Goal: Find specific page/section: Find specific page/section

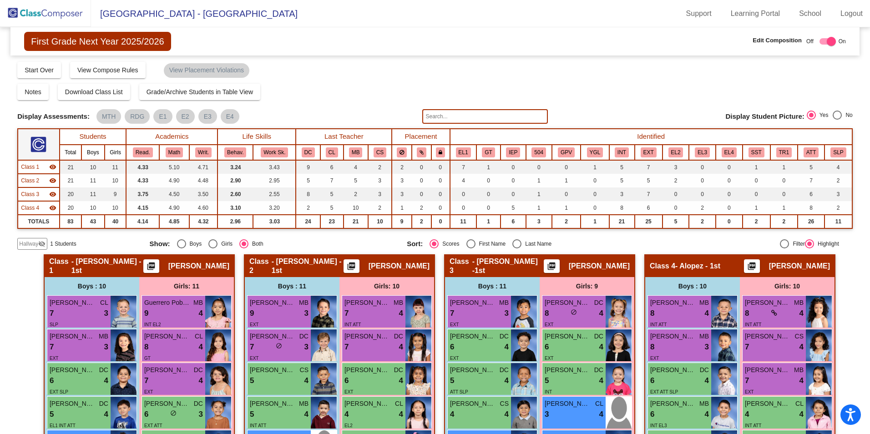
scroll to position [246, 0]
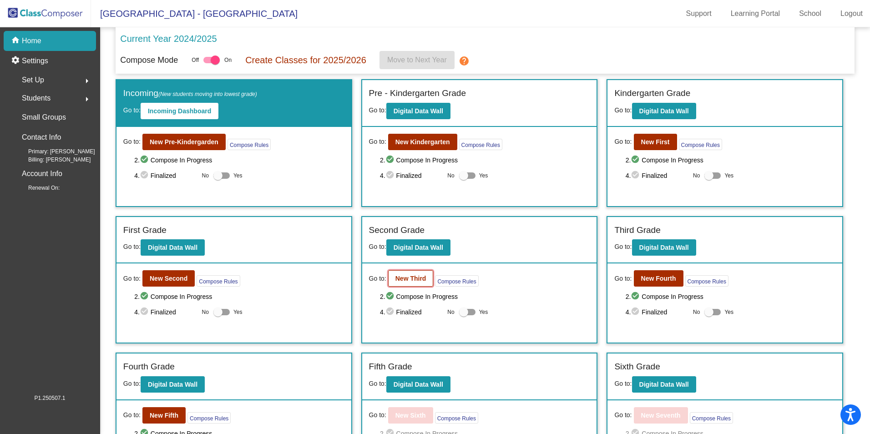
click at [413, 282] on b "New Third" at bounding box center [411, 278] width 31 height 7
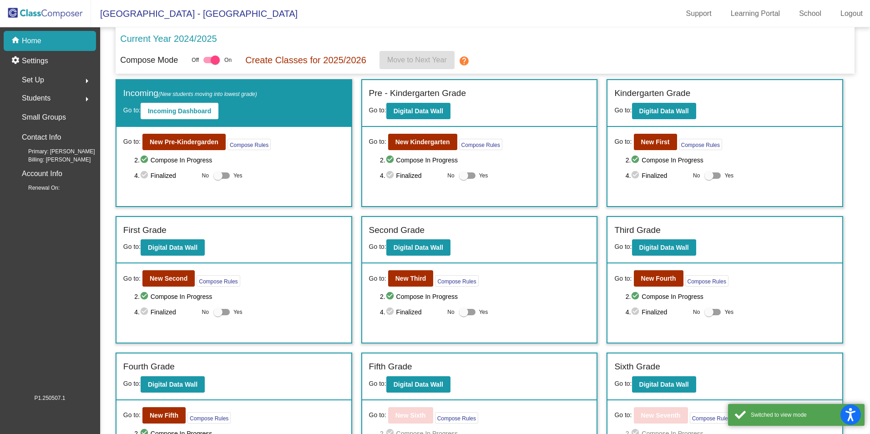
click at [50, 101] on span "Students" at bounding box center [36, 98] width 29 height 13
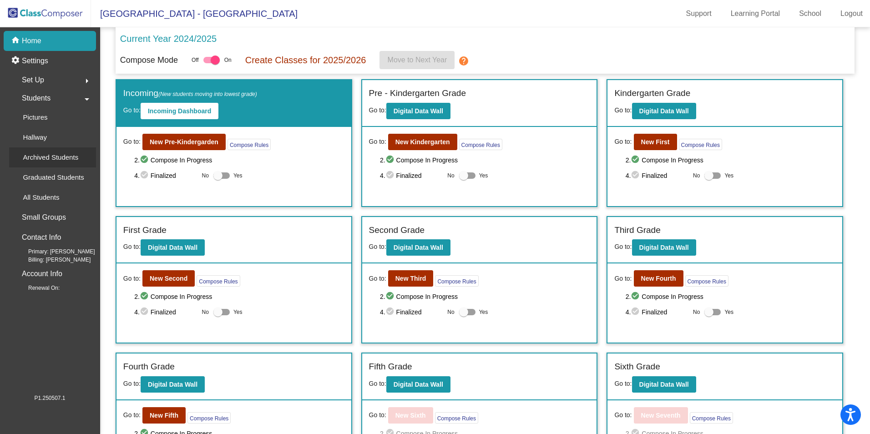
click at [56, 161] on p "Archived Students" at bounding box center [51, 157] width 56 height 11
